Goal: Task Accomplishment & Management: Manage account settings

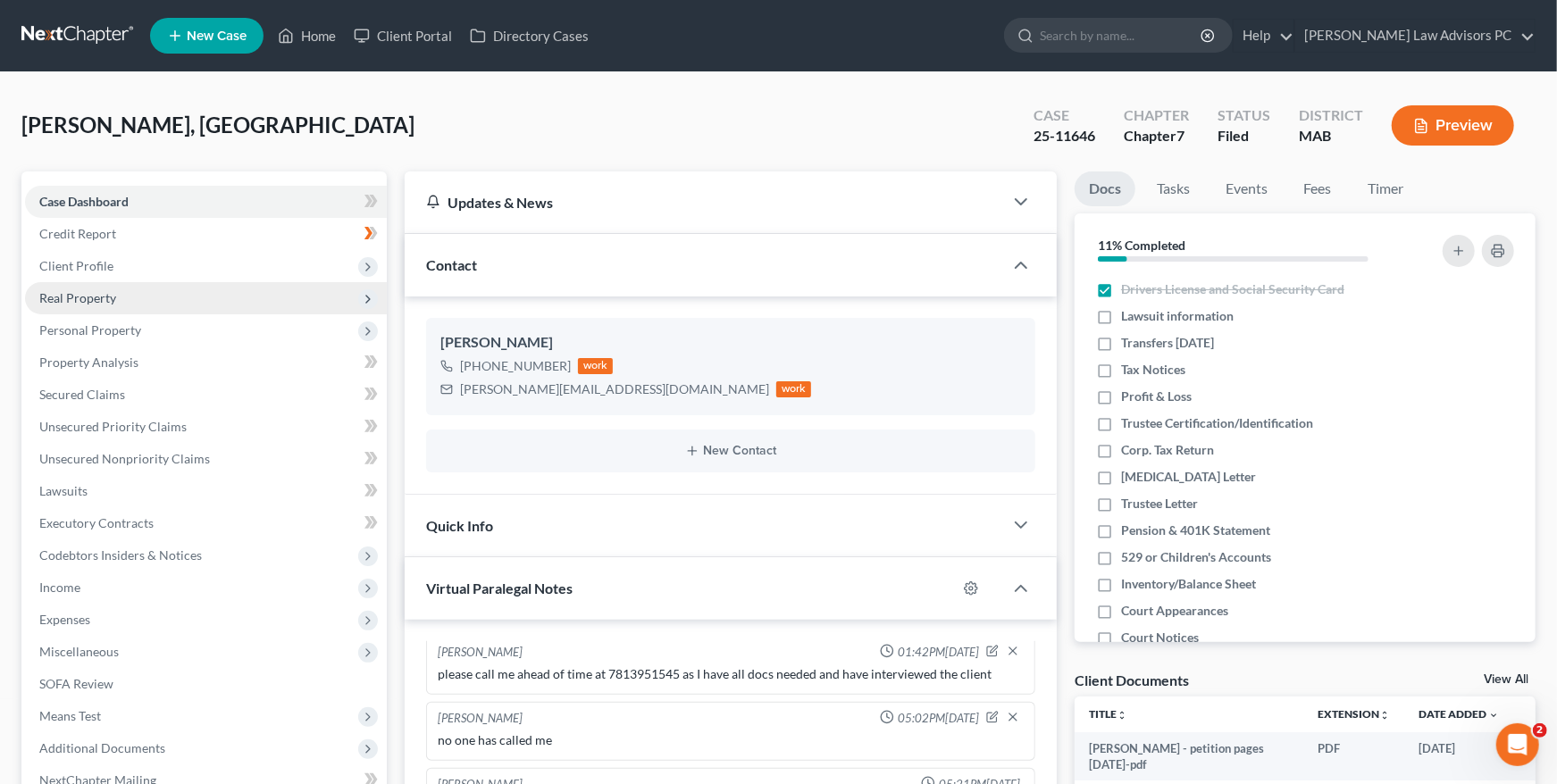
click at [142, 302] on span "Real Property" at bounding box center [205, 299] width 362 height 32
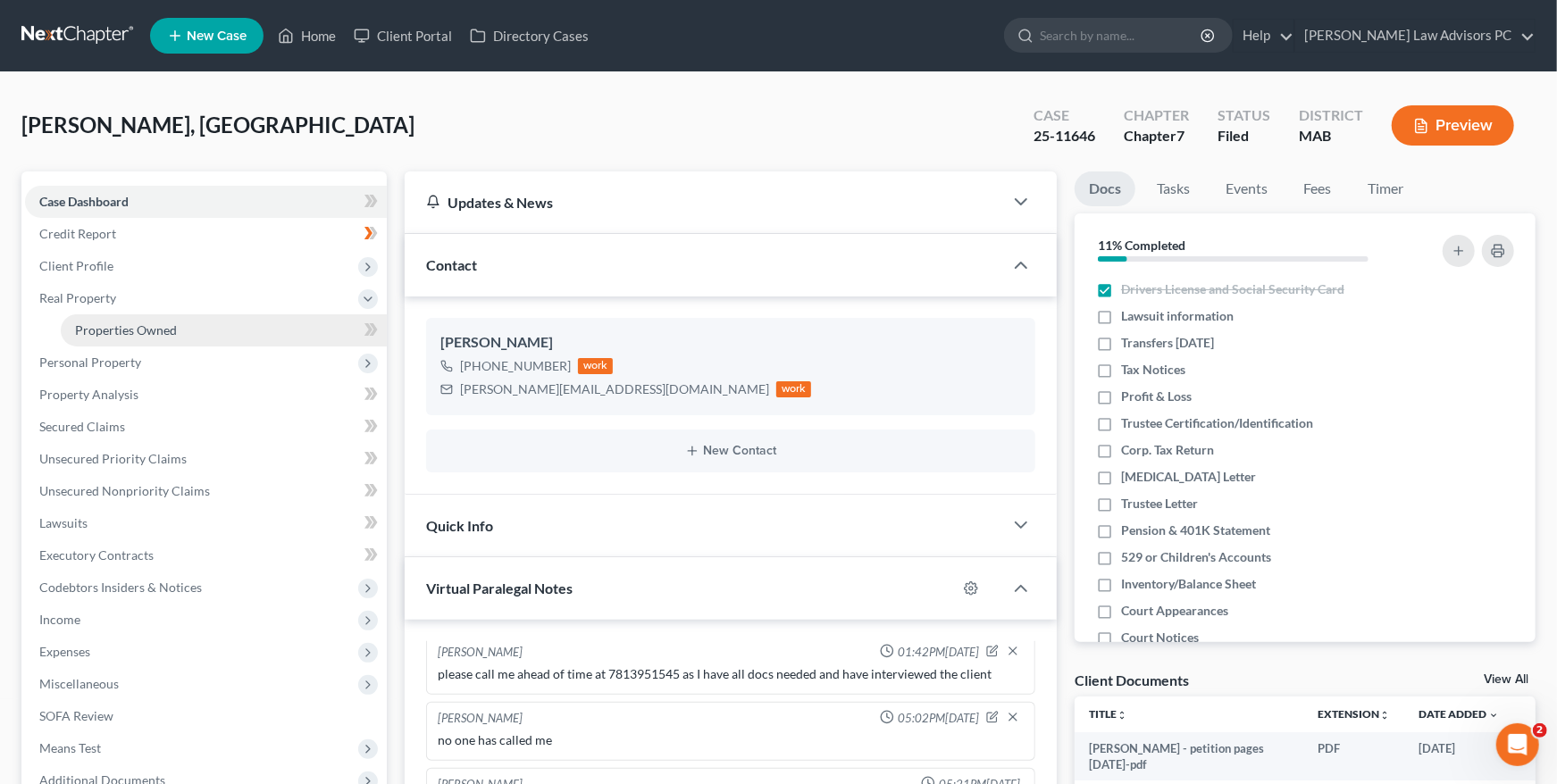
click at [147, 319] on link "Properties Owned" at bounding box center [224, 331] width 326 height 32
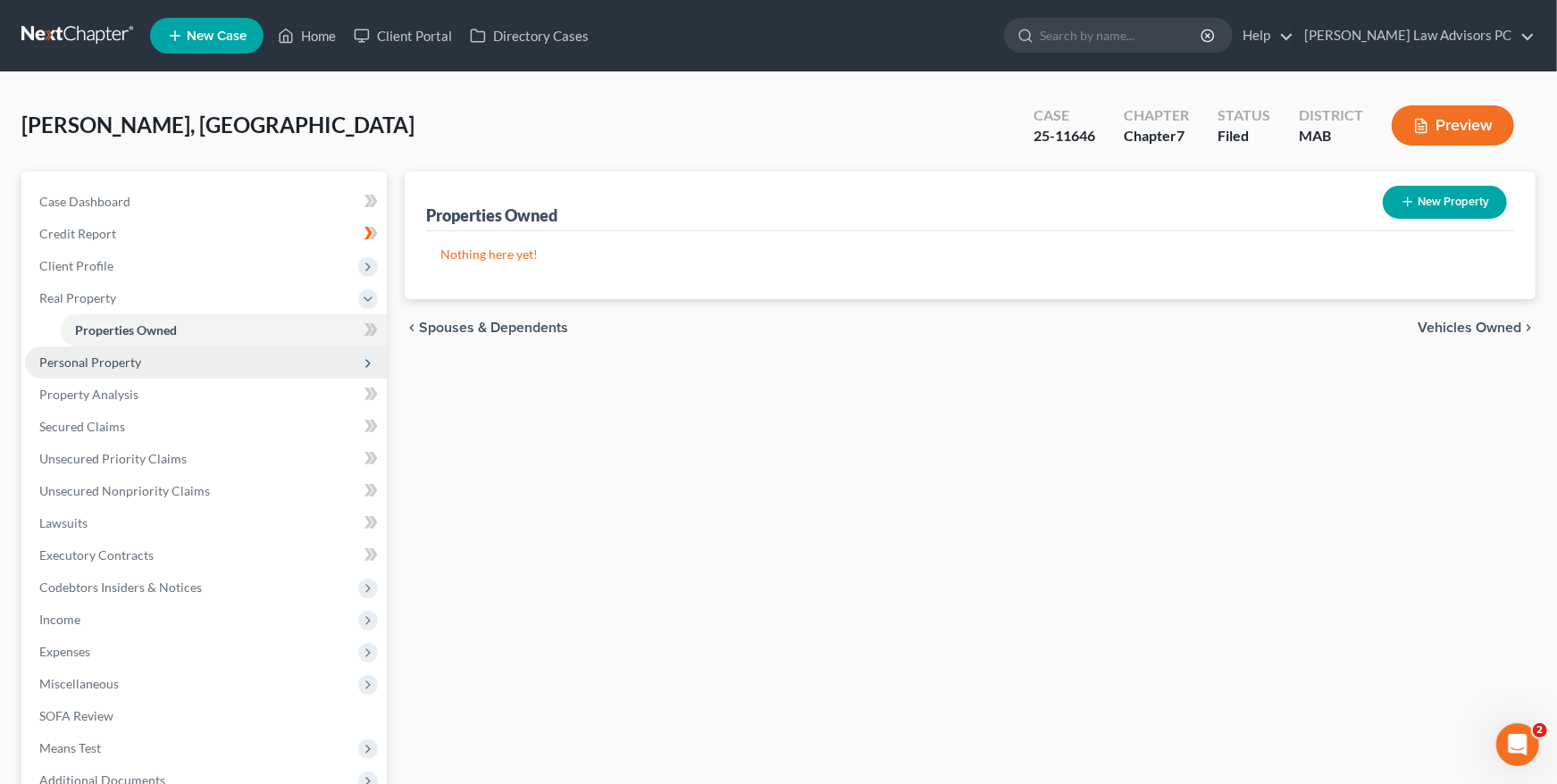
click at [134, 357] on span "Personal Property" at bounding box center [90, 362] width 102 height 15
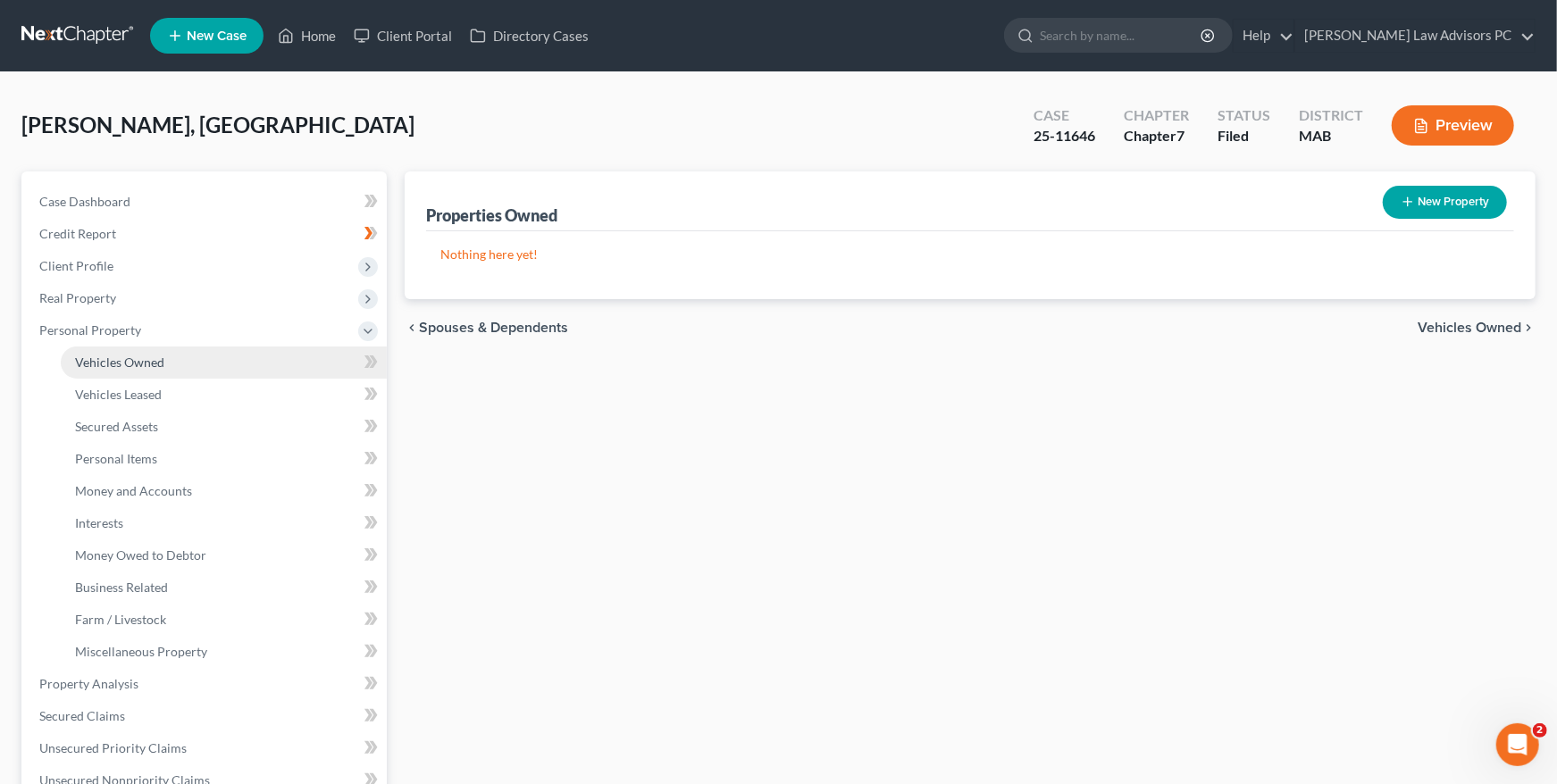
click at [163, 361] on link "Vehicles Owned" at bounding box center [224, 362] width 326 height 32
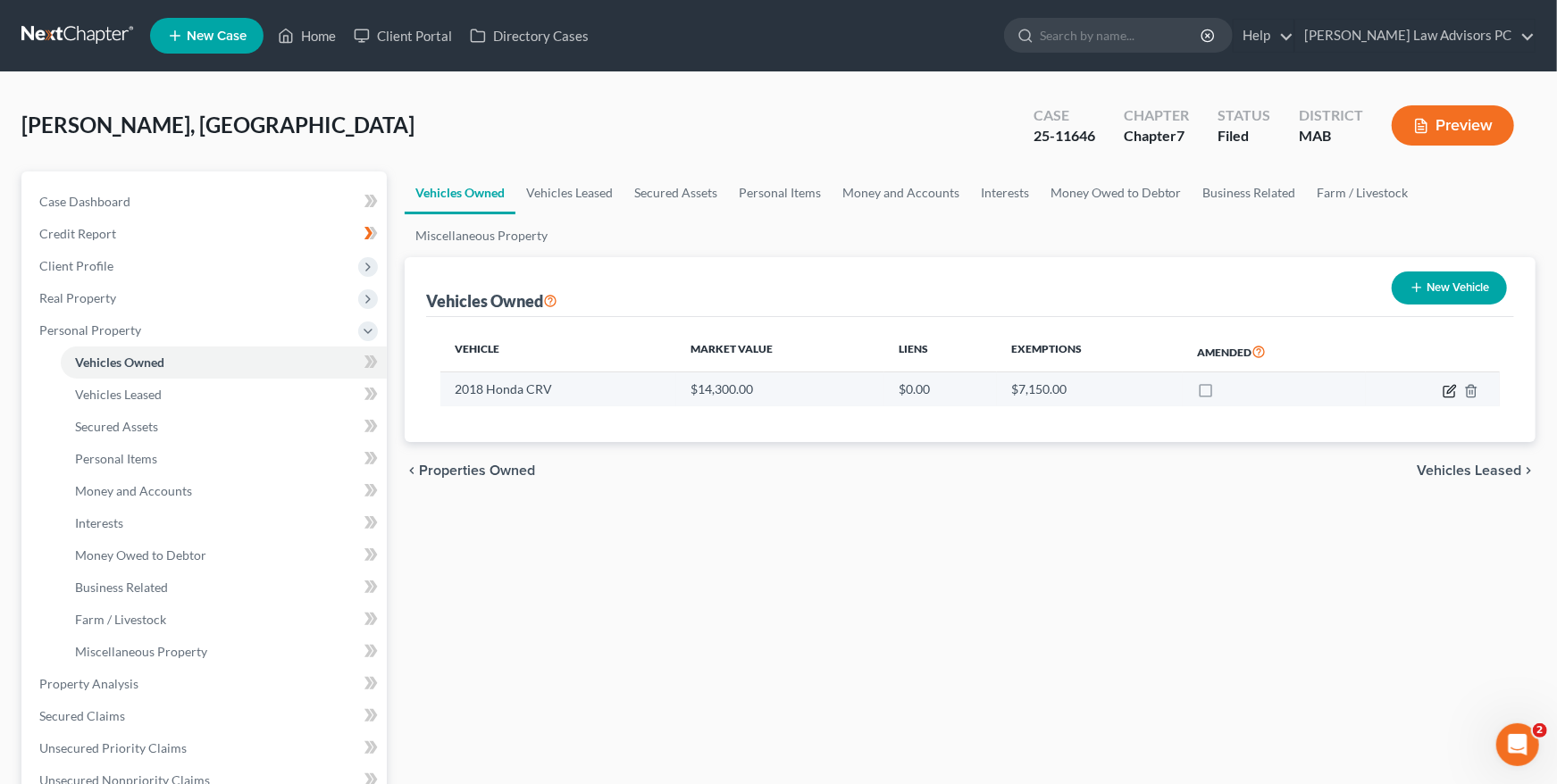
click at [1449, 388] on icon "button" at bounding box center [1451, 389] width 8 height 8
select select "0"
select select "8"
select select "2"
